Goal: Understand process/instructions

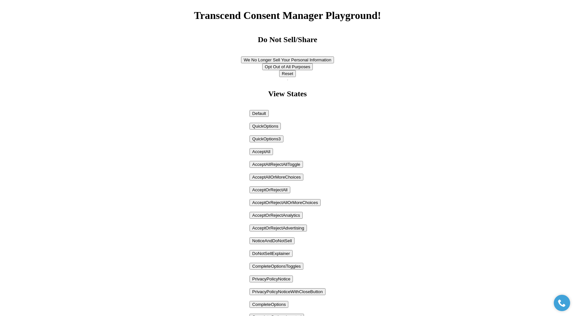
click at [277, 181] on p "Default QuickOptions QuickOptions3 AcceptAll AcceptAllRejectAllToggle AcceptAll…" at bounding box center [288, 262] width 76 height 305
click at [278, 178] on button "AcceptAllOrMoreChoices" at bounding box center [277, 177] width 54 height 7
click at [275, 170] on p "Default QuickOptions QuickOptions3 AcceptAll AcceptAllRejectAllToggle AcceptAll…" at bounding box center [288, 262] width 76 height 305
click at [278, 167] on button "AcceptAllRejectAllToggle" at bounding box center [276, 164] width 53 height 7
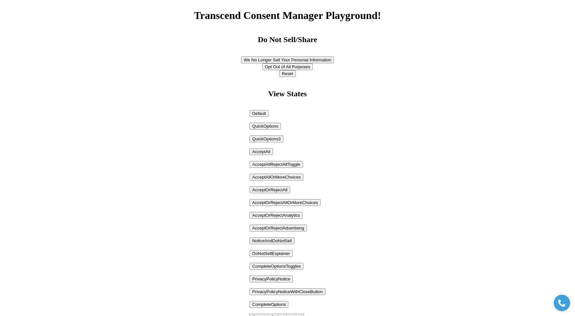
click at [279, 178] on button "AcceptAllOrMoreChoices" at bounding box center [277, 177] width 54 height 7
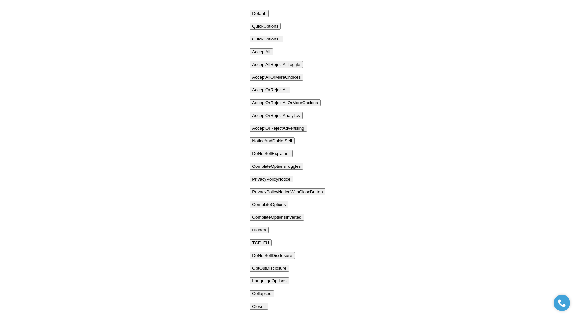
scroll to position [107, 0]
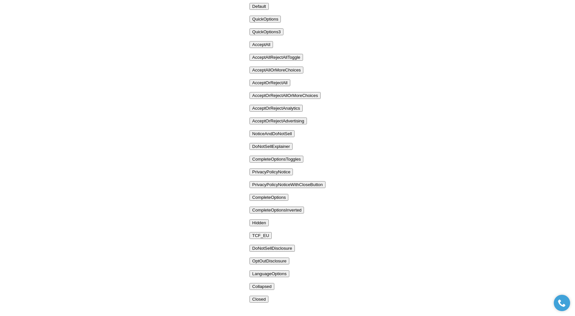
click at [275, 173] on button "PrivacyPolicyNotice" at bounding box center [271, 171] width 43 height 7
click at [275, 169] on button "PrivacyPolicyNotice" at bounding box center [271, 171] width 43 height 7
click at [281, 162] on button "CompleteOptionsToggles" at bounding box center [277, 159] width 54 height 7
click at [285, 135] on button "NoticeAndDoNotSell" at bounding box center [272, 133] width 45 height 7
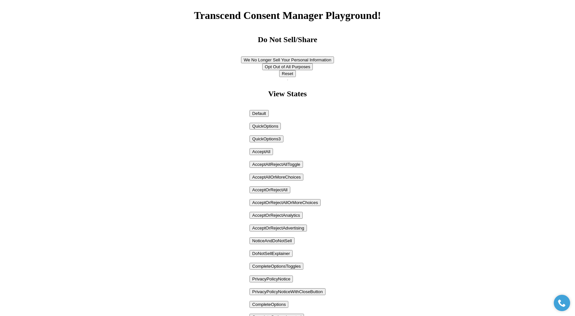
click at [266, 252] on button "DoNotSellExplainer" at bounding box center [271, 253] width 43 height 7
